Goal: Navigation & Orientation: Find specific page/section

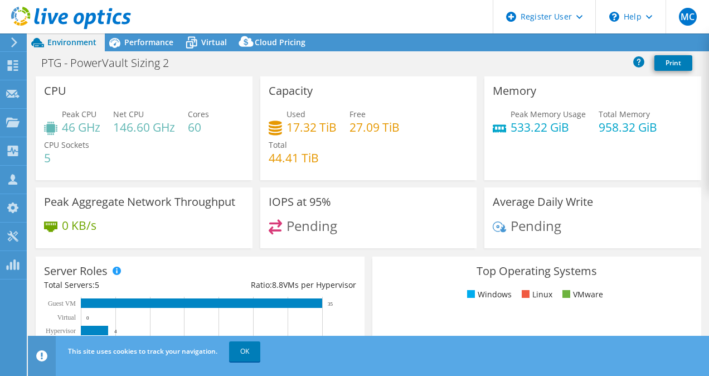
select select "USD"
click at [139, 45] on span "Performance" at bounding box center [148, 42] width 49 height 11
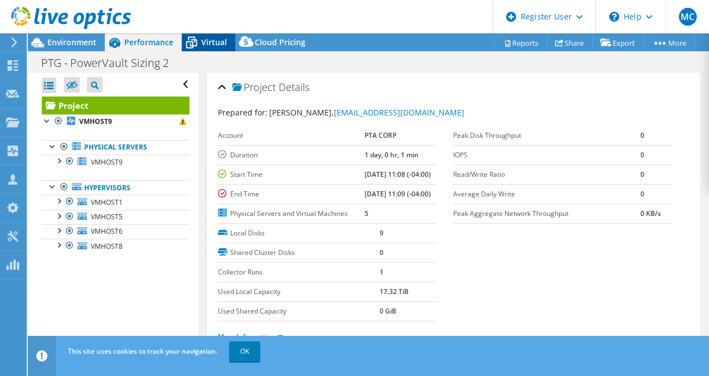
click at [205, 35] on div "Virtual" at bounding box center [209, 42] width 54 height 18
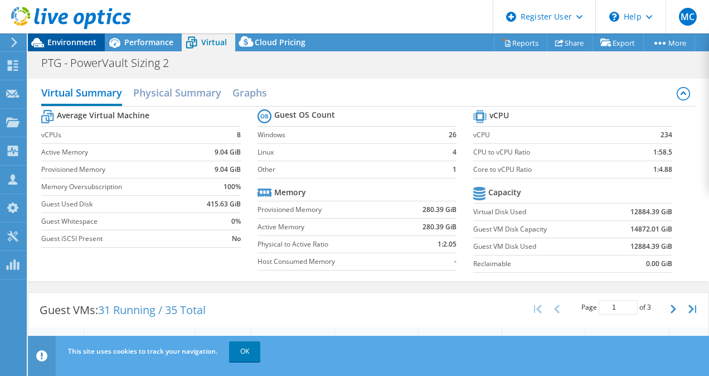
click at [71, 45] on span "Environment" at bounding box center [71, 42] width 49 height 11
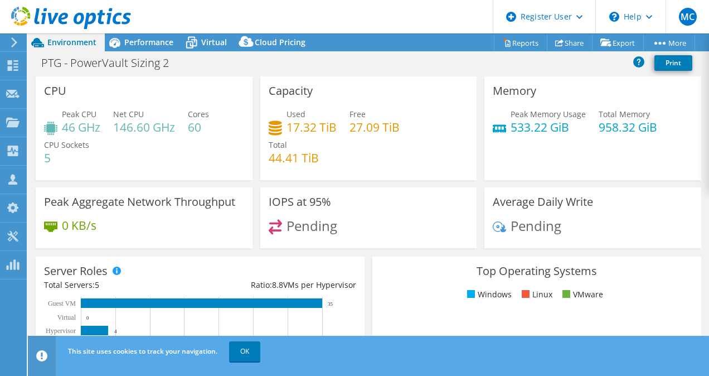
click at [7, 44] on div at bounding box center [12, 42] width 12 height 10
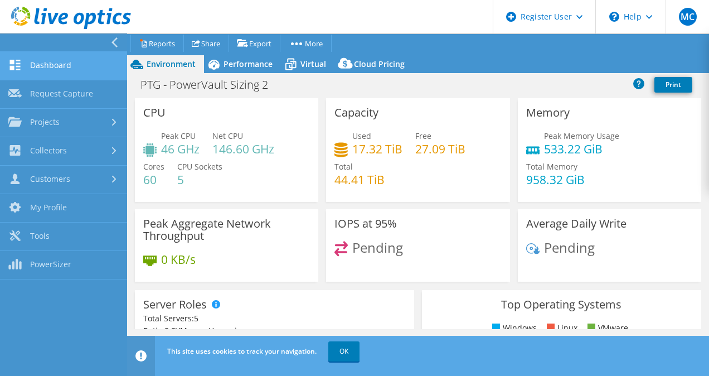
click at [107, 61] on link "Dashboard" at bounding box center [63, 66] width 127 height 28
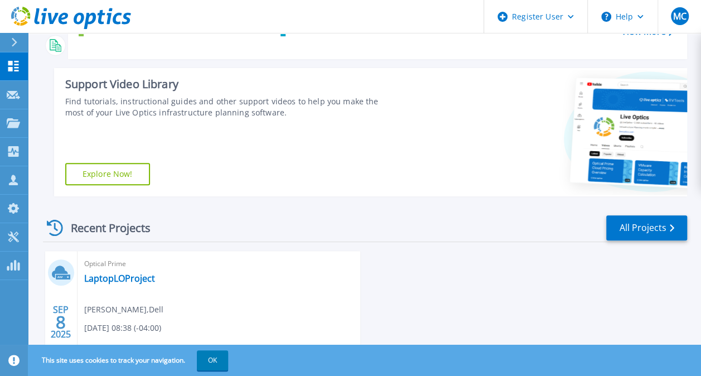
scroll to position [225, 0]
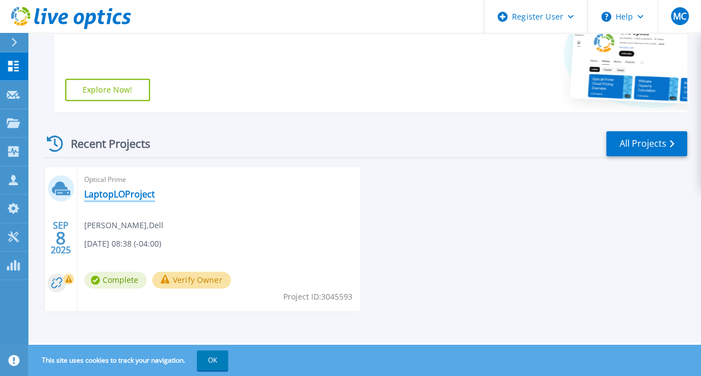
click at [124, 192] on link "LaptopLOProject" at bounding box center [119, 193] width 71 height 11
